Goal: Task Accomplishment & Management: Manage account settings

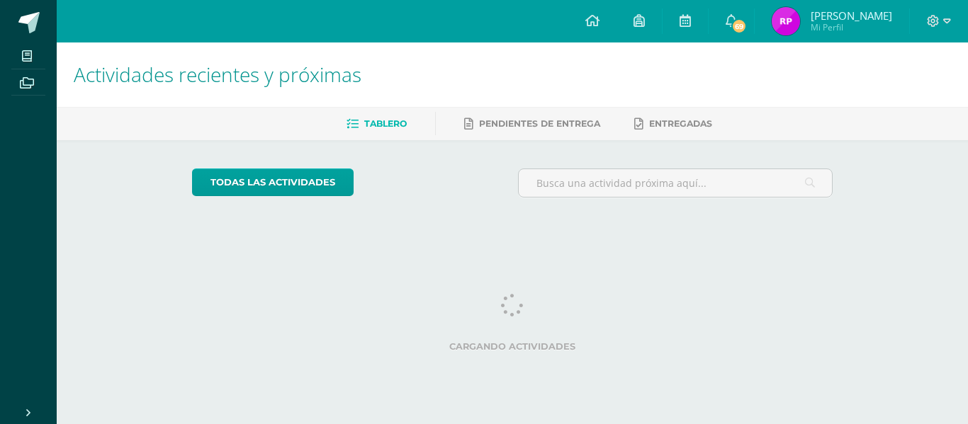
click at [925, 28] on div at bounding box center [939, 21] width 58 height 43
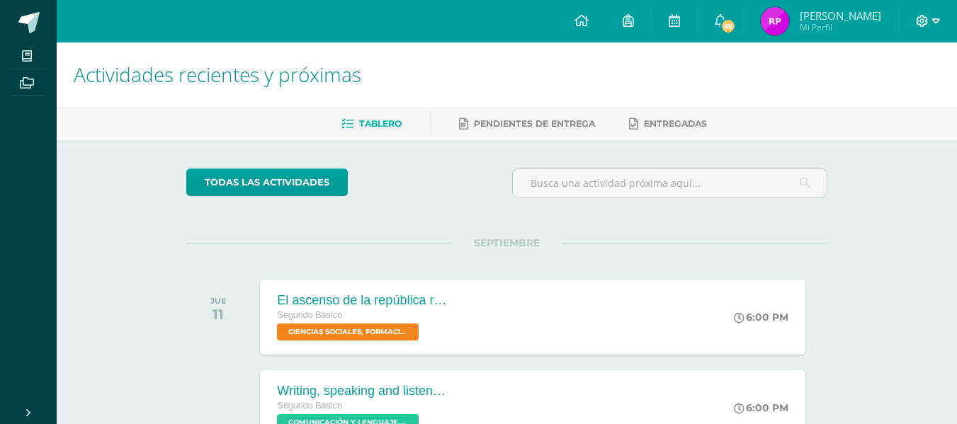
click at [929, 16] on span at bounding box center [928, 21] width 24 height 16
click at [888, 101] on span "Cerrar sesión" at bounding box center [891, 95] width 64 height 13
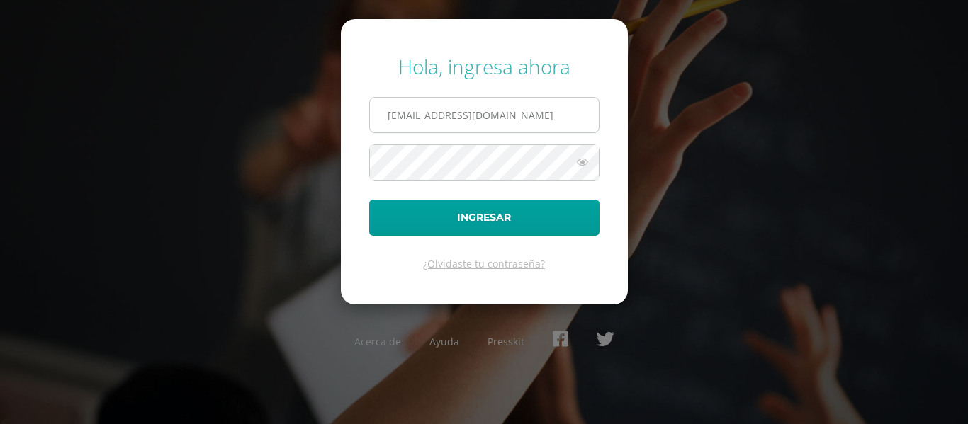
click at [508, 123] on input "[EMAIL_ADDRESS][DOMAIN_NAME]" at bounding box center [484, 115] width 229 height 35
type input "r"
type input "[PERSON_NAME][EMAIL_ADDRESS][DOMAIN_NAME]"
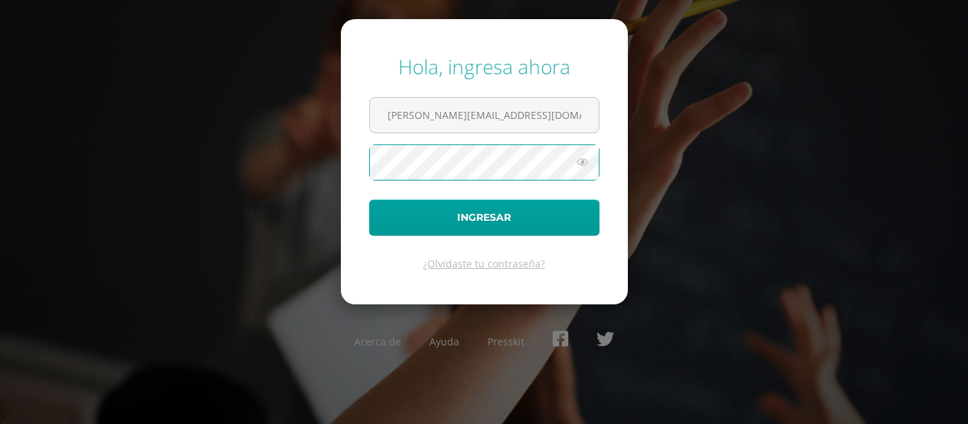
click at [369, 200] on button "Ingresar" at bounding box center [484, 218] width 230 height 36
